Goal: Information Seeking & Learning: Learn about a topic

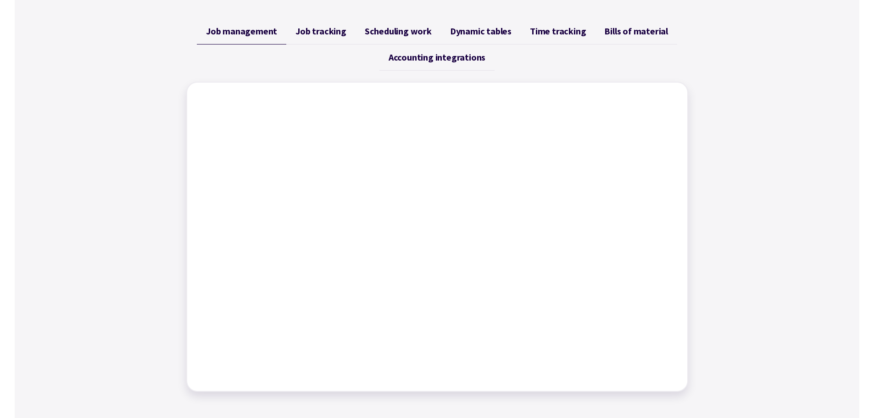
click at [327, 28] on span "Job tracking" at bounding box center [321, 31] width 51 height 11
click at [379, 29] on span "Scheduling work" at bounding box center [398, 31] width 67 height 11
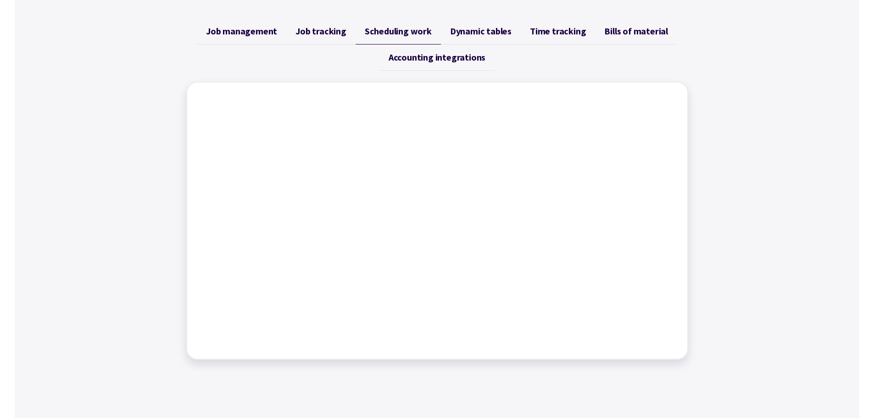
click at [470, 32] on span "Dynamic tables" at bounding box center [481, 31] width 62 height 11
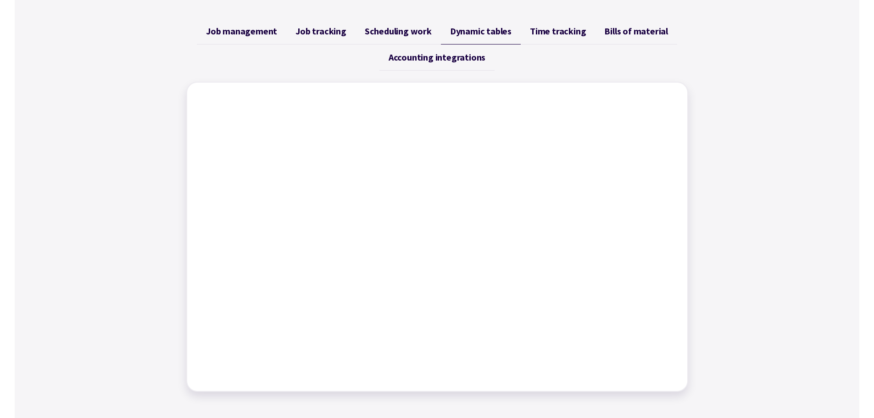
click at [555, 36] on span "Time tracking" at bounding box center [558, 31] width 56 height 11
click at [618, 19] on link "Bills of material" at bounding box center [636, 31] width 82 height 26
click at [413, 64] on link "Accounting integrations" at bounding box center [437, 58] width 115 height 26
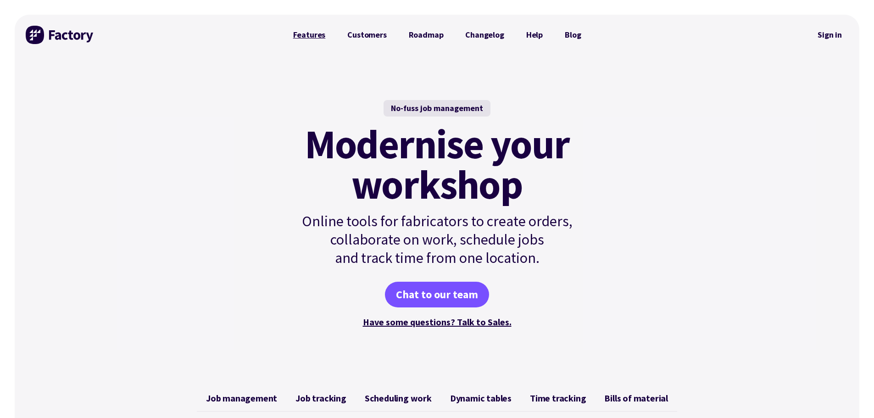
click at [325, 41] on link "Features" at bounding box center [309, 35] width 55 height 18
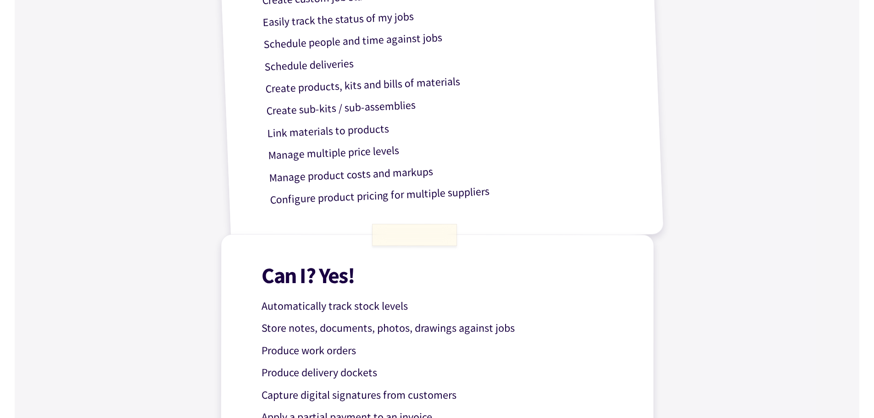
scroll to position [1429, 0]
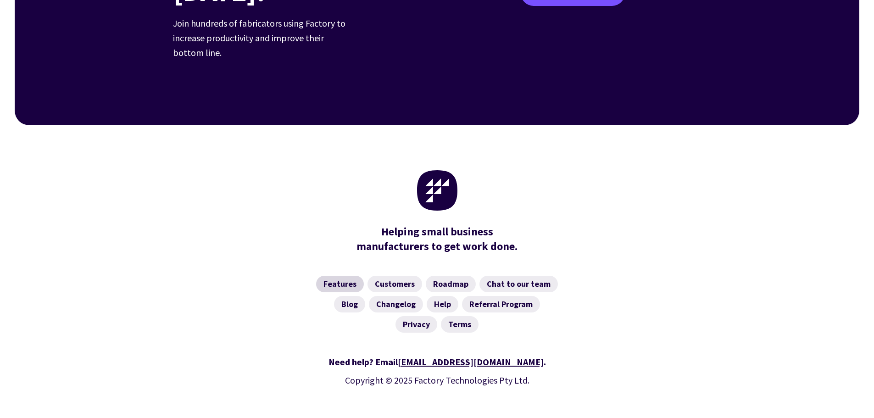
click at [353, 276] on link "Features" at bounding box center [340, 284] width 48 height 17
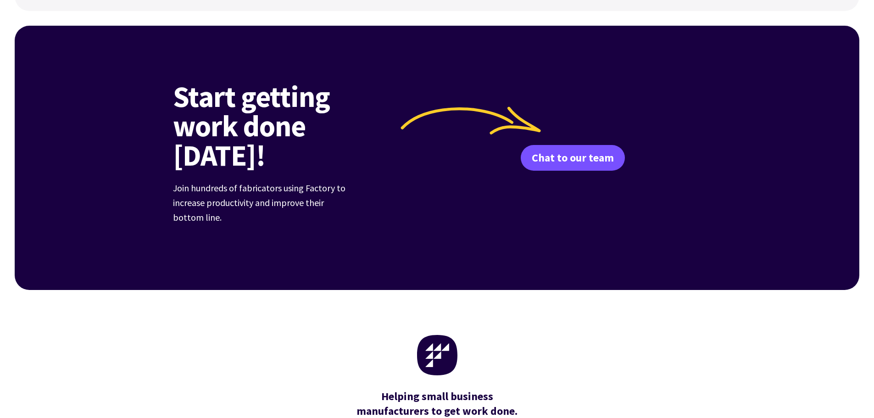
scroll to position [1429, 0]
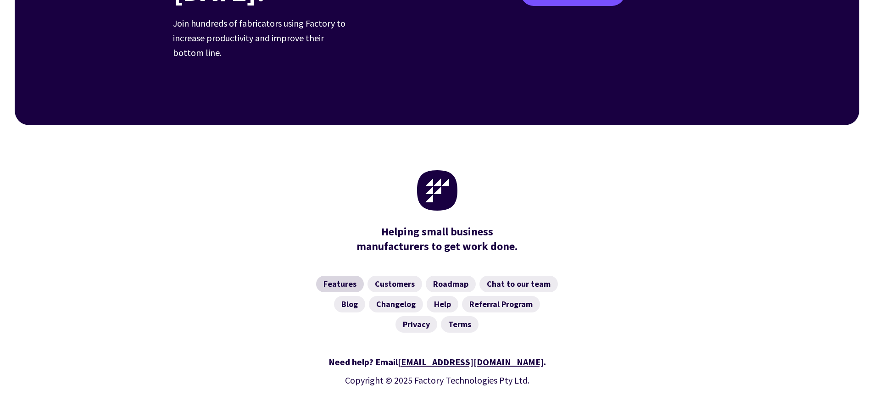
click at [332, 276] on link "Features" at bounding box center [340, 284] width 48 height 17
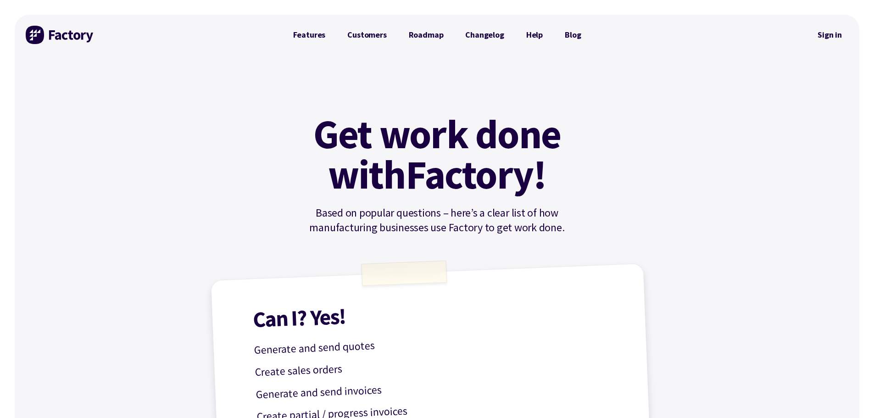
click at [44, 41] on img at bounding box center [60, 35] width 69 height 18
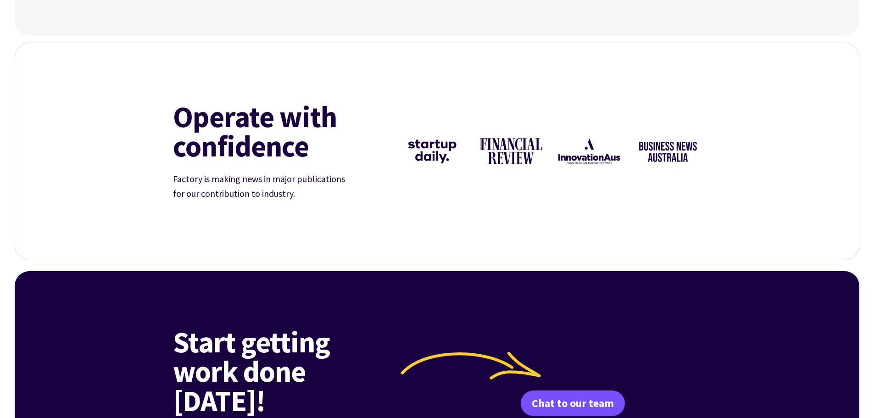
scroll to position [3167, 0]
